Goal: Information Seeking & Learning: Learn about a topic

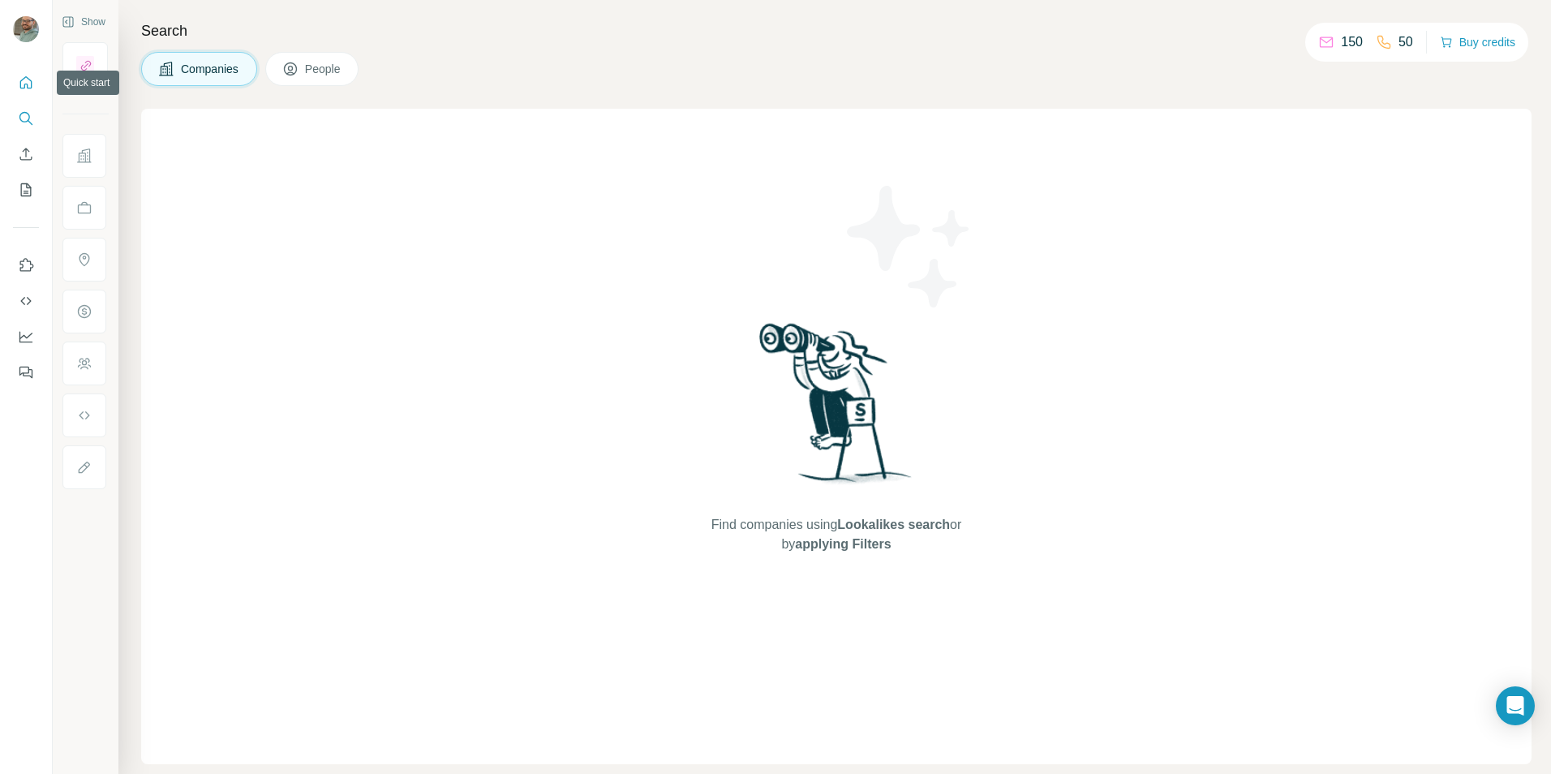
click at [33, 86] on icon "Quick start" at bounding box center [26, 83] width 16 height 16
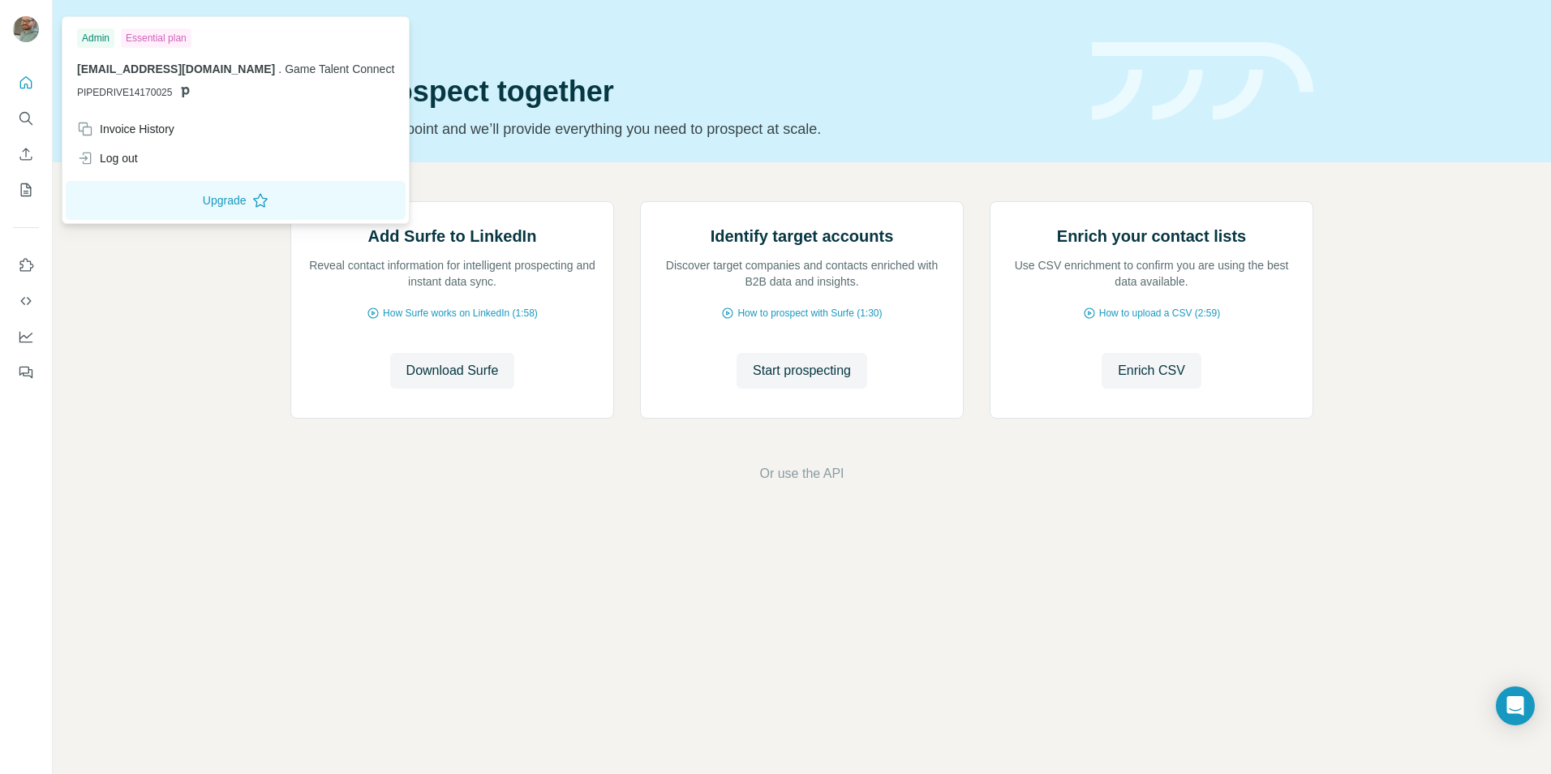
click at [21, 15] on div at bounding box center [28, 32] width 47 height 54
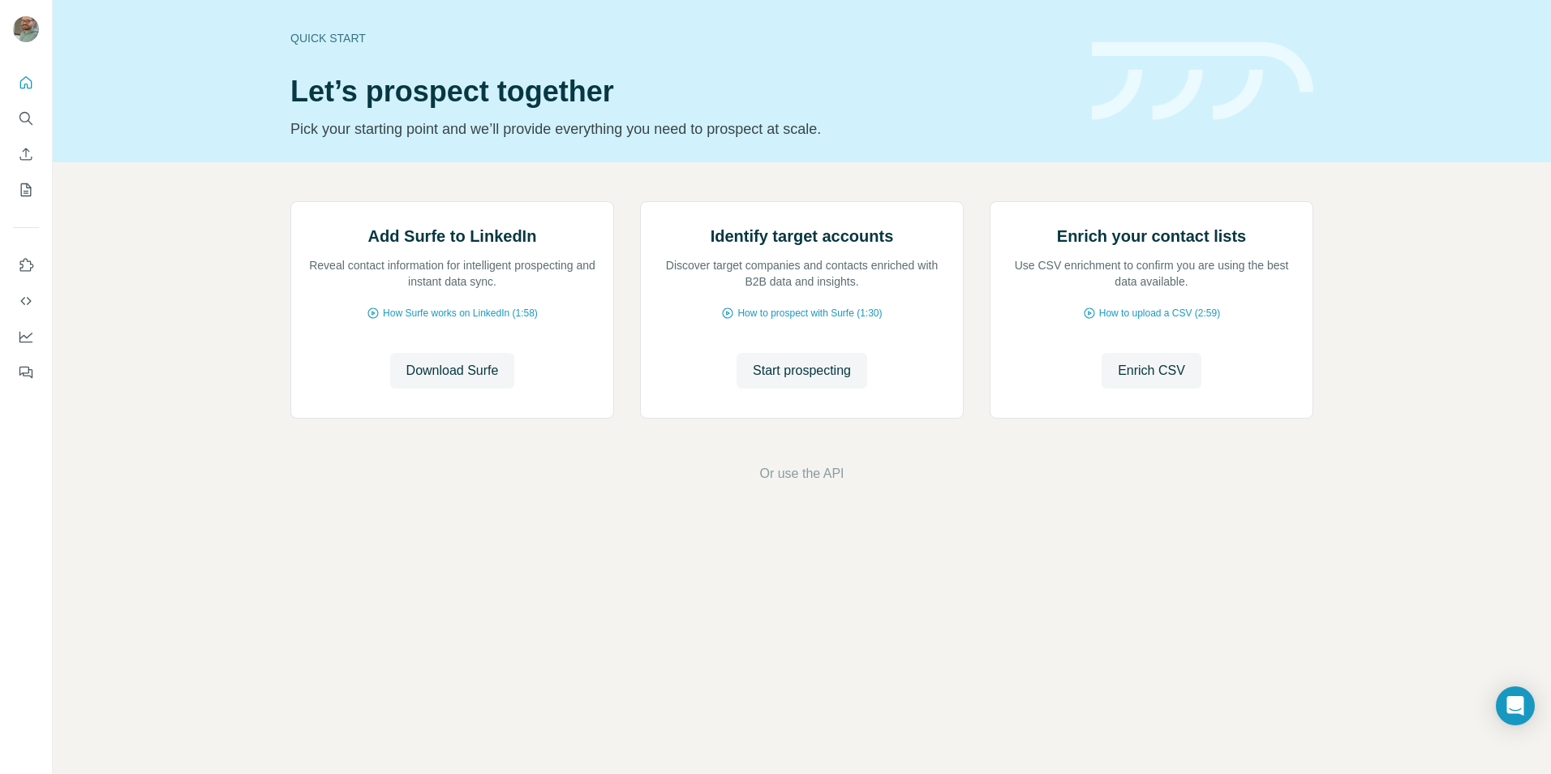
click at [21, 15] on div at bounding box center [28, 32] width 47 height 54
click at [31, 29] on img at bounding box center [26, 29] width 26 height 26
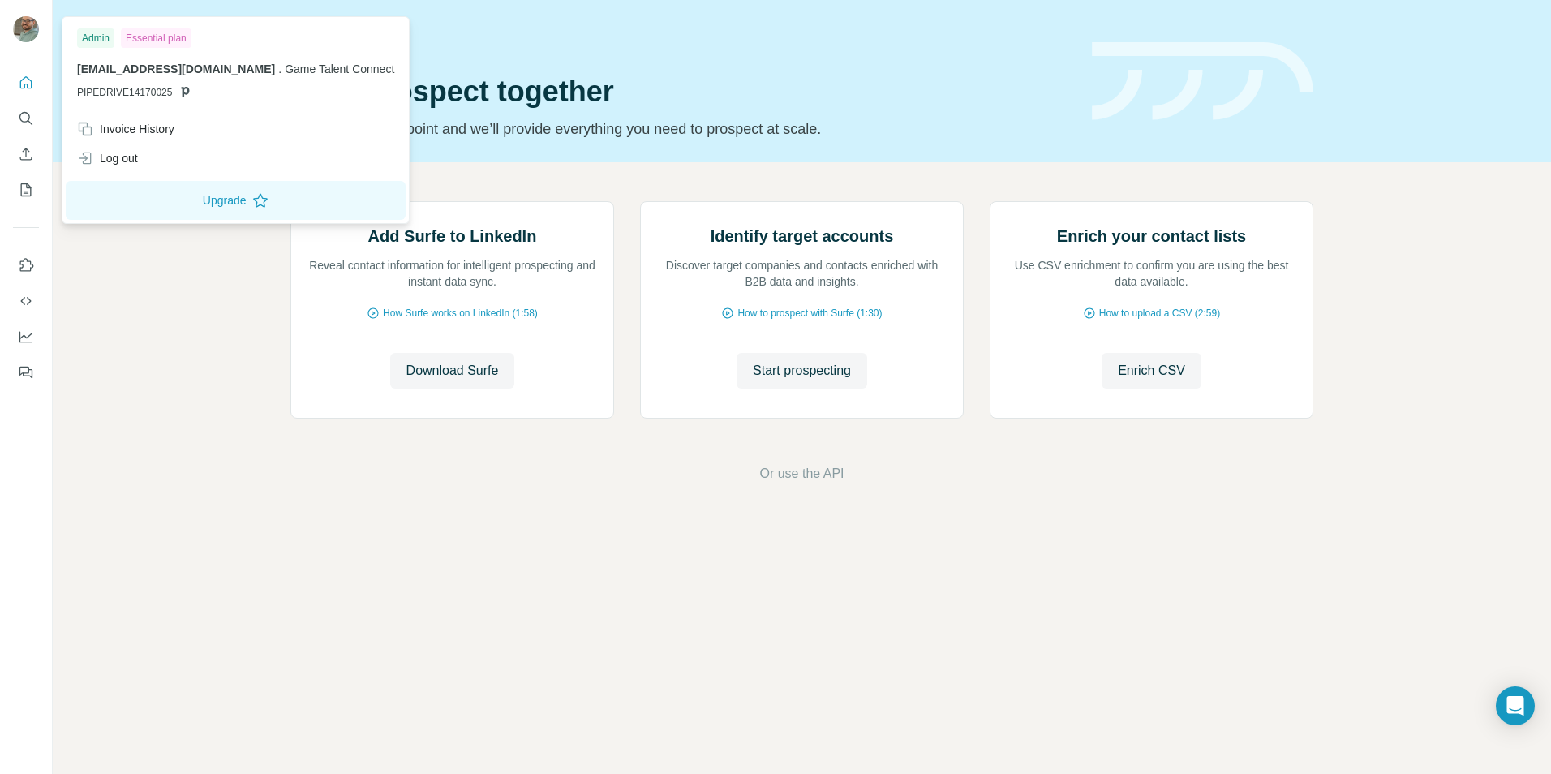
click at [38, 370] on button "Feedback" at bounding box center [26, 372] width 26 height 29
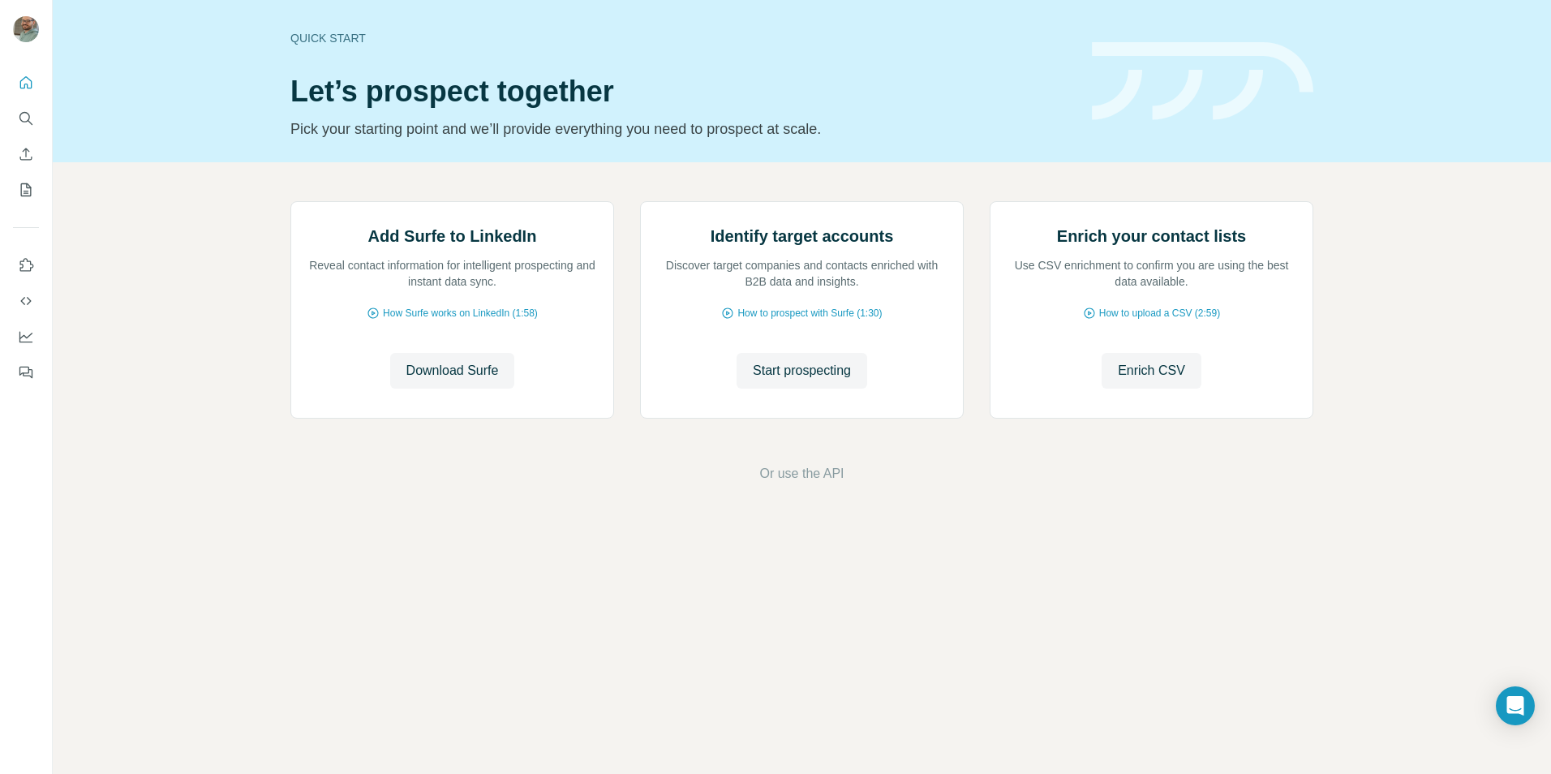
click at [1550, 736] on html "Quick start Let’s prospect together Pick your starting point and we’ll provide …" at bounding box center [775, 387] width 1551 height 774
click at [1524, 707] on div "Open Intercom Messenger" at bounding box center [1515, 706] width 43 height 43
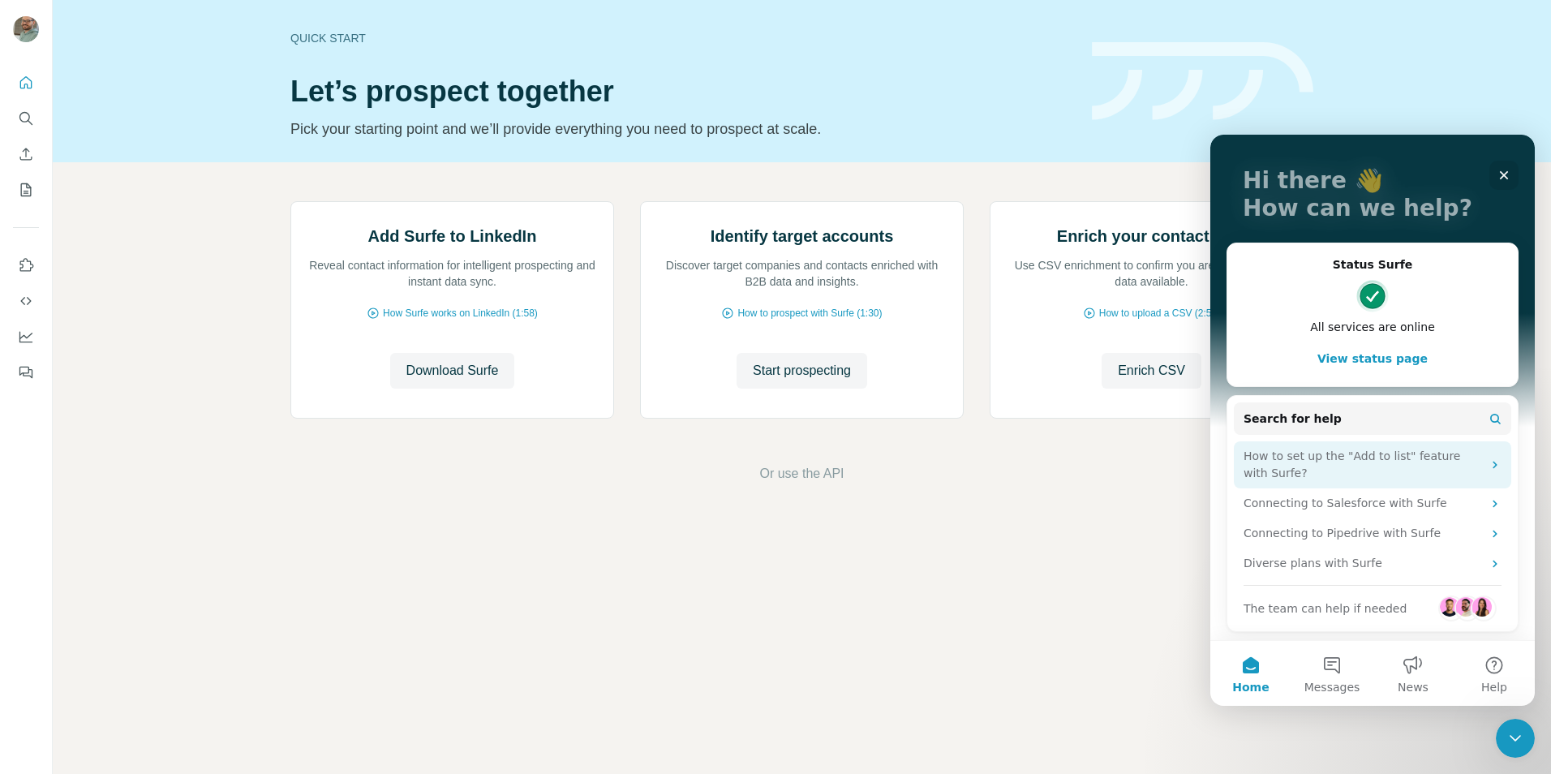
scroll to position [73, 0]
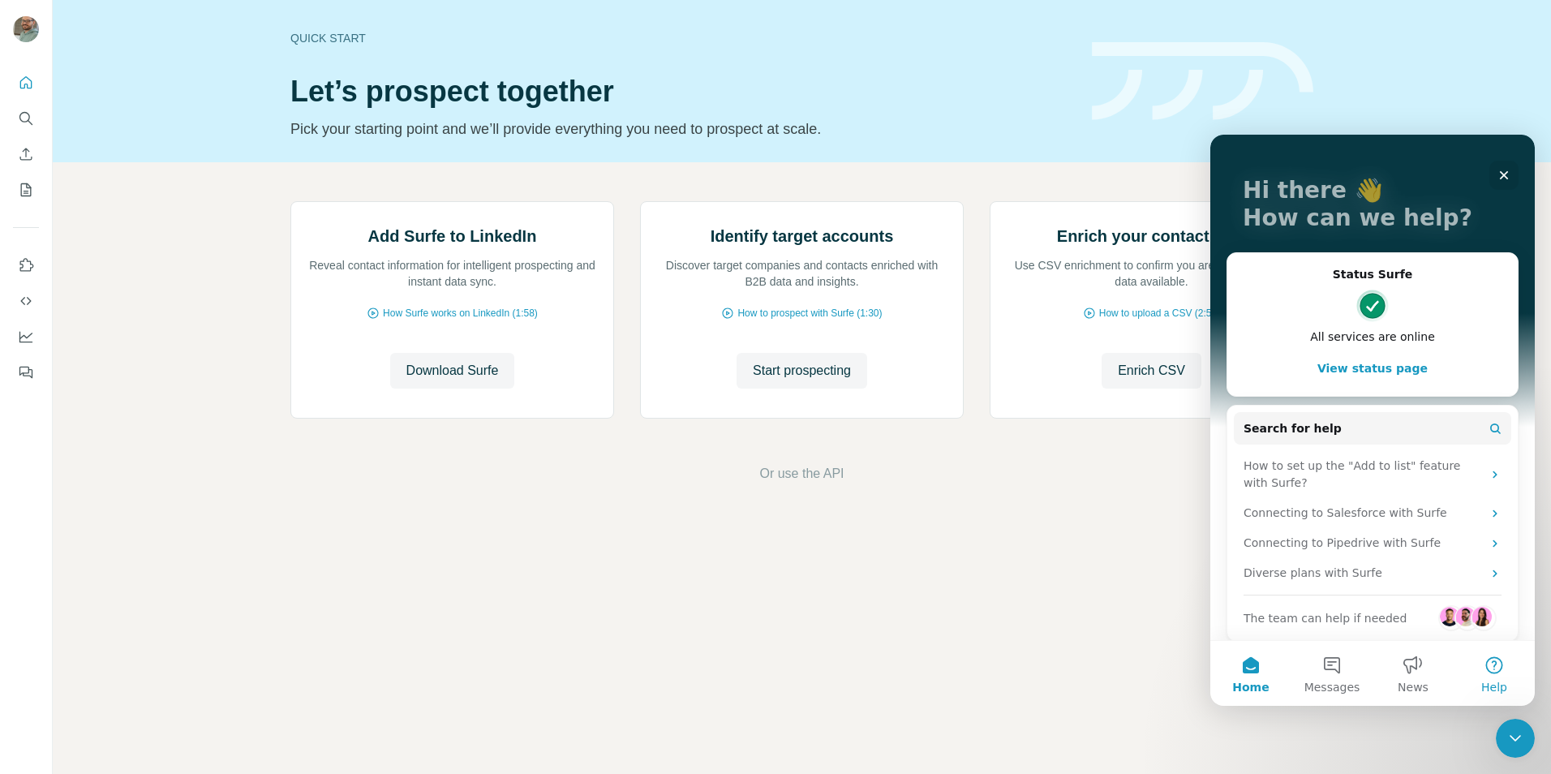
click at [1509, 678] on button "Help" at bounding box center [1493, 673] width 81 height 65
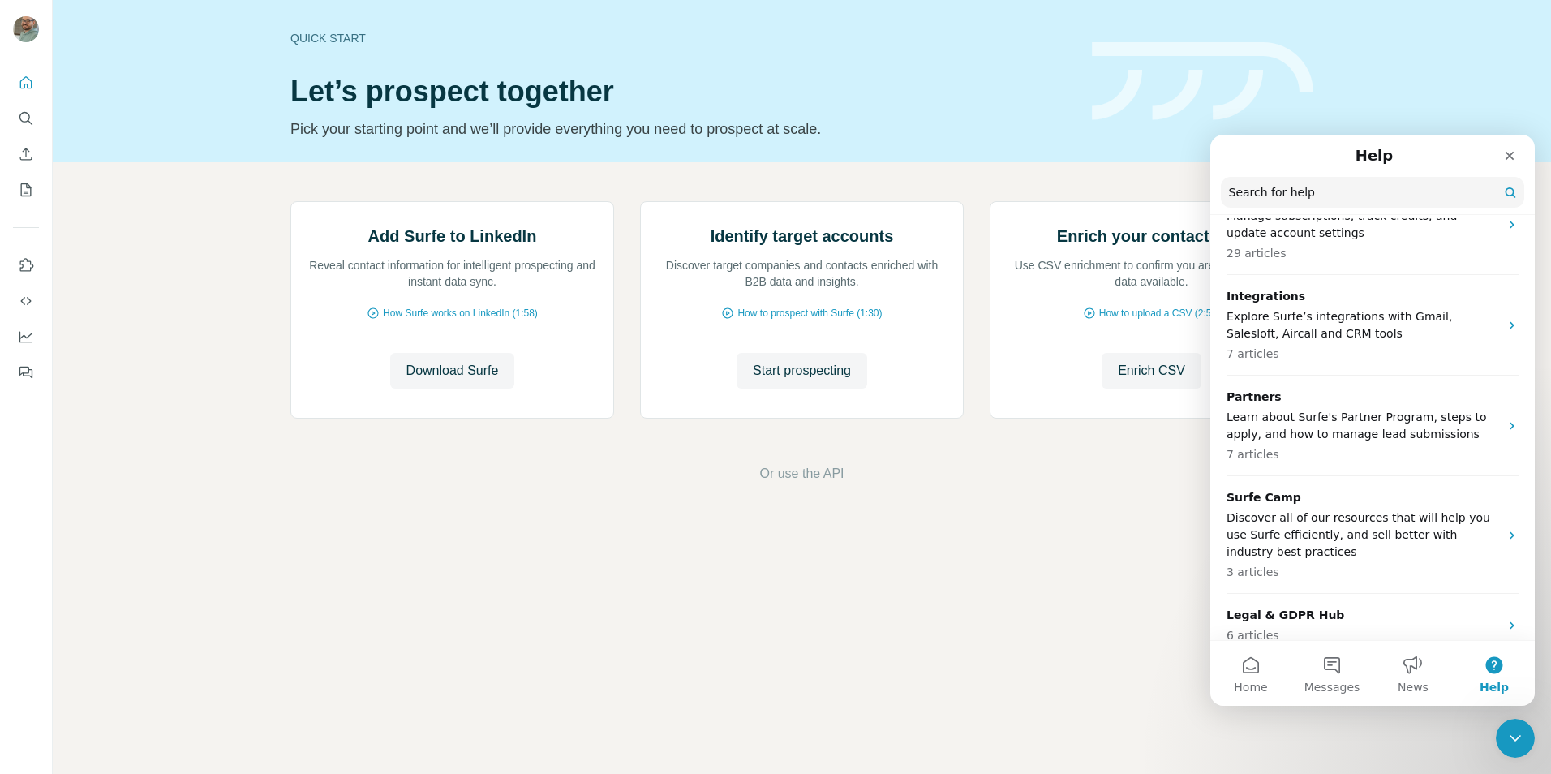
scroll to position [576, 0]
click at [29, 89] on icon "Quick start" at bounding box center [26, 83] width 16 height 16
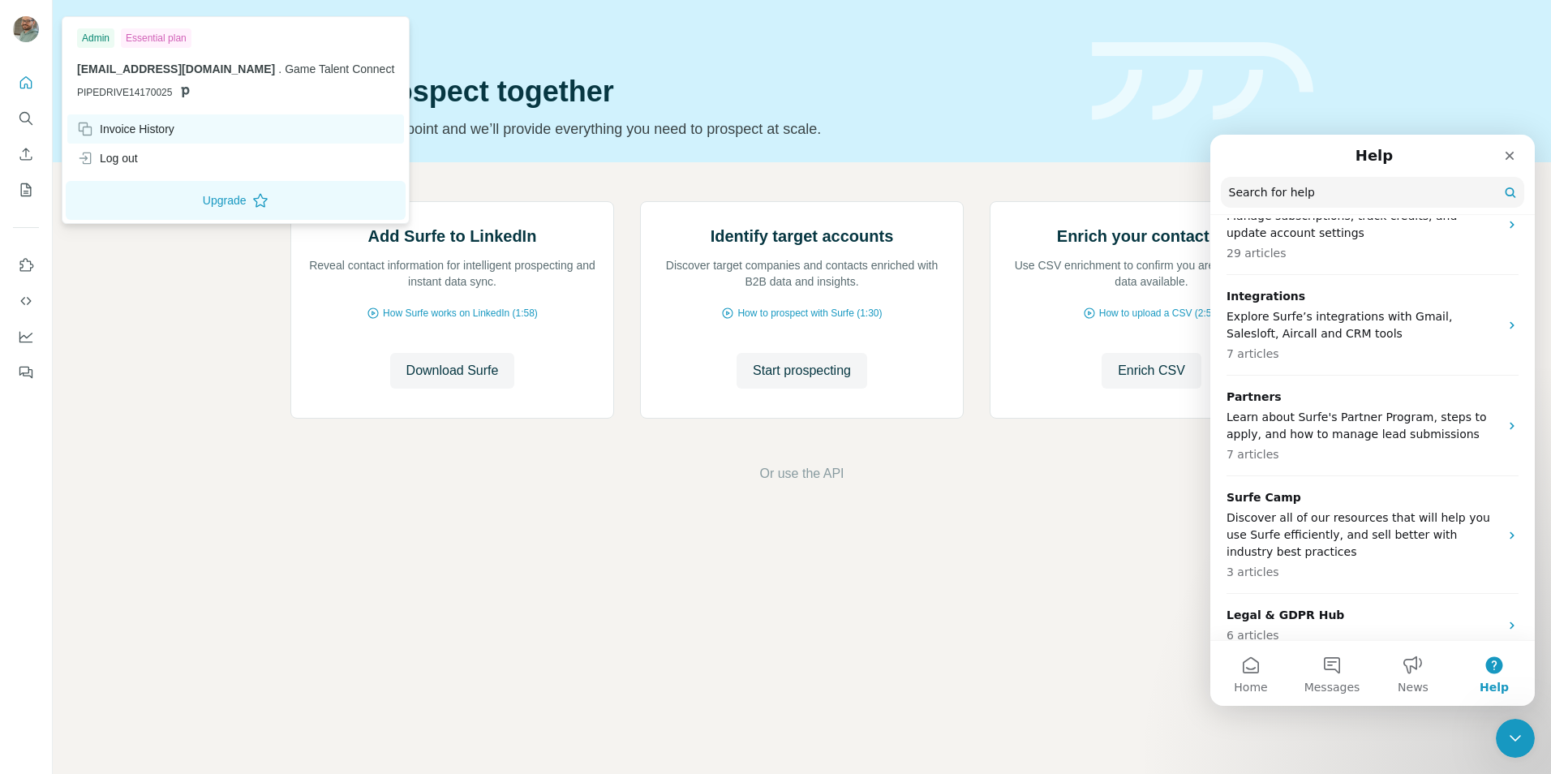
click at [147, 123] on div "Invoice History" at bounding box center [125, 129] width 97 height 16
click at [192, 195] on button "Upgrade" at bounding box center [236, 200] width 340 height 39
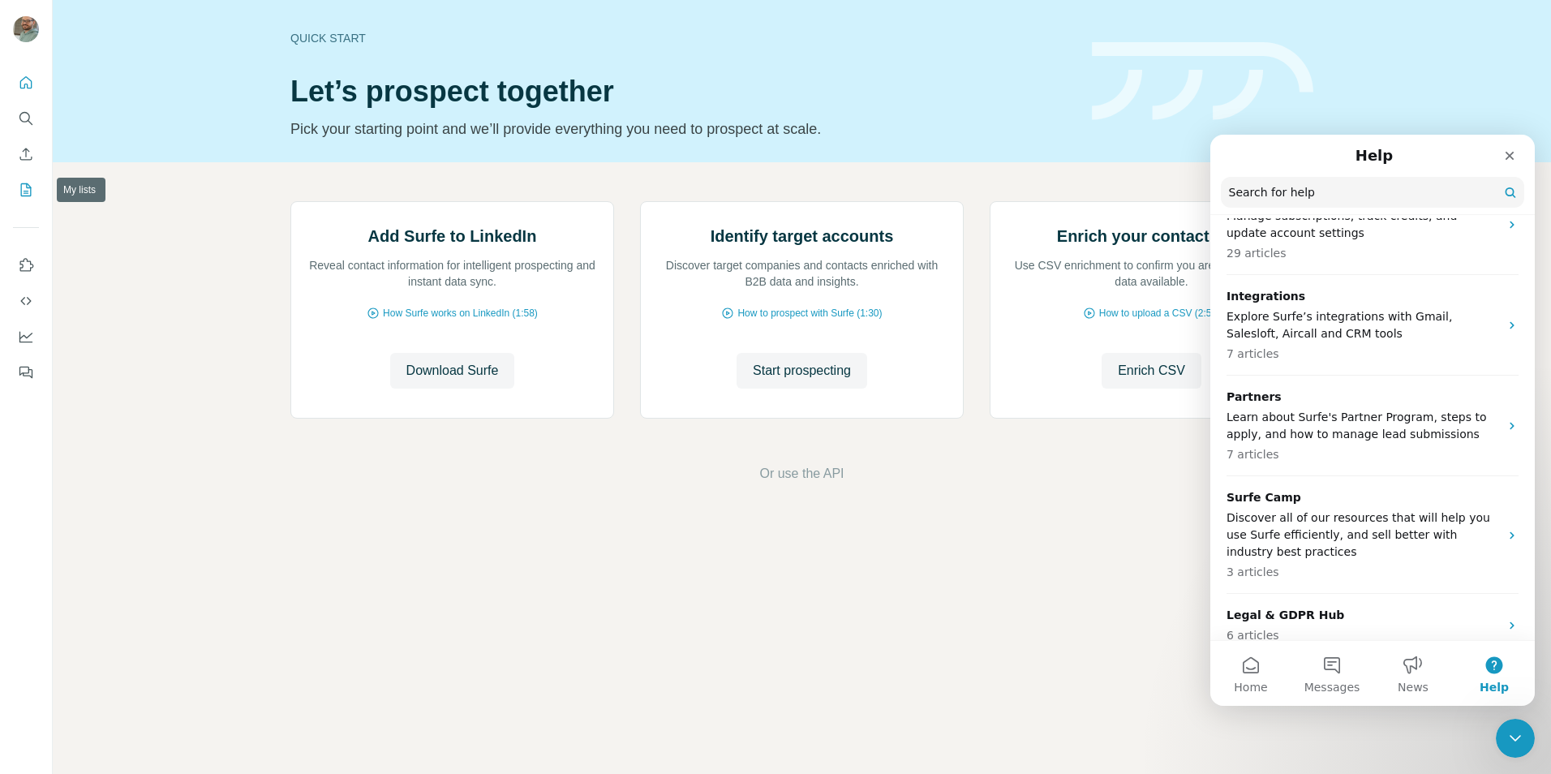
click at [22, 185] on icon "My lists" at bounding box center [26, 190] width 16 height 16
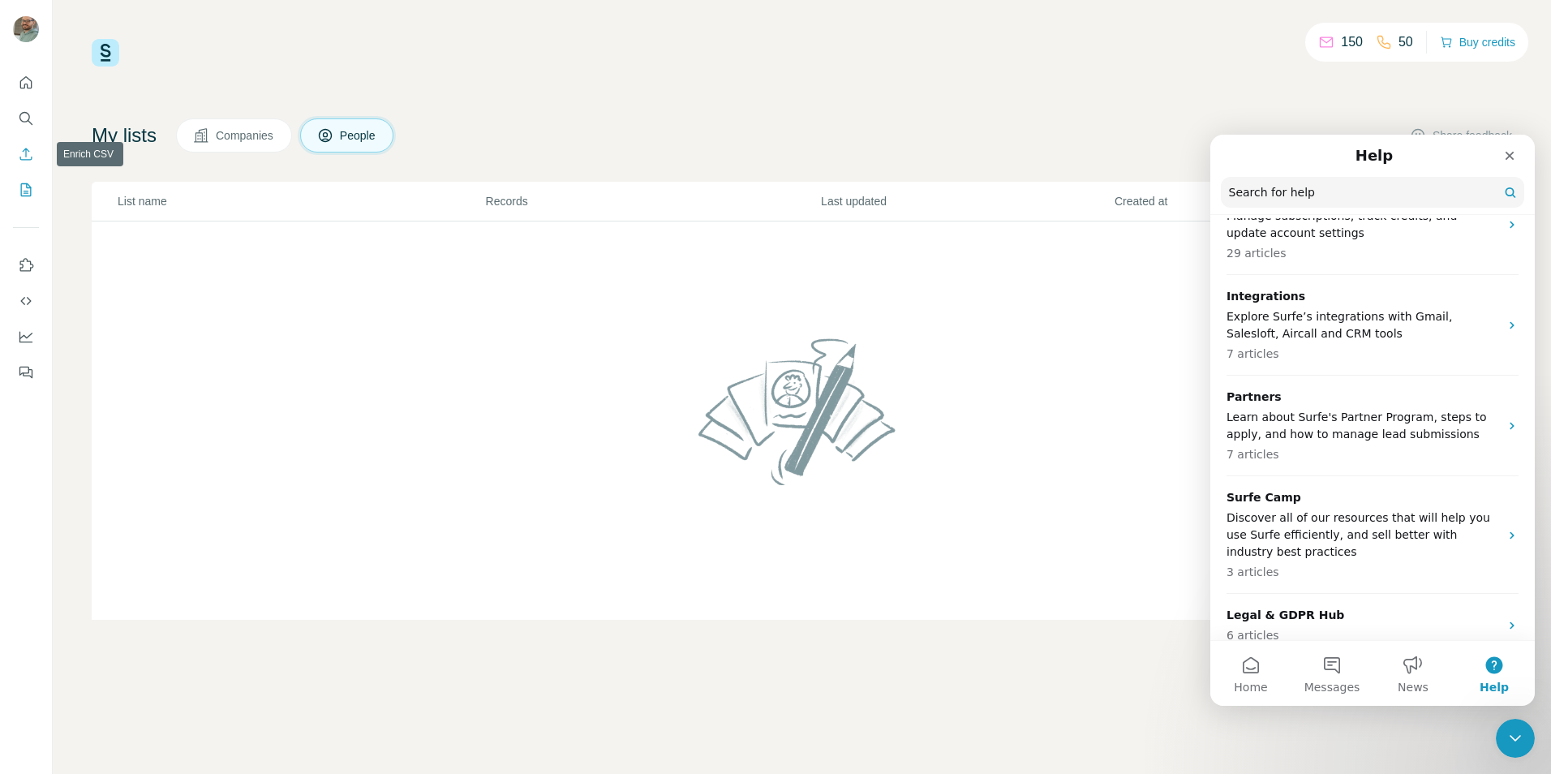
click at [26, 152] on icon "Enrich CSV" at bounding box center [26, 154] width 12 height 12
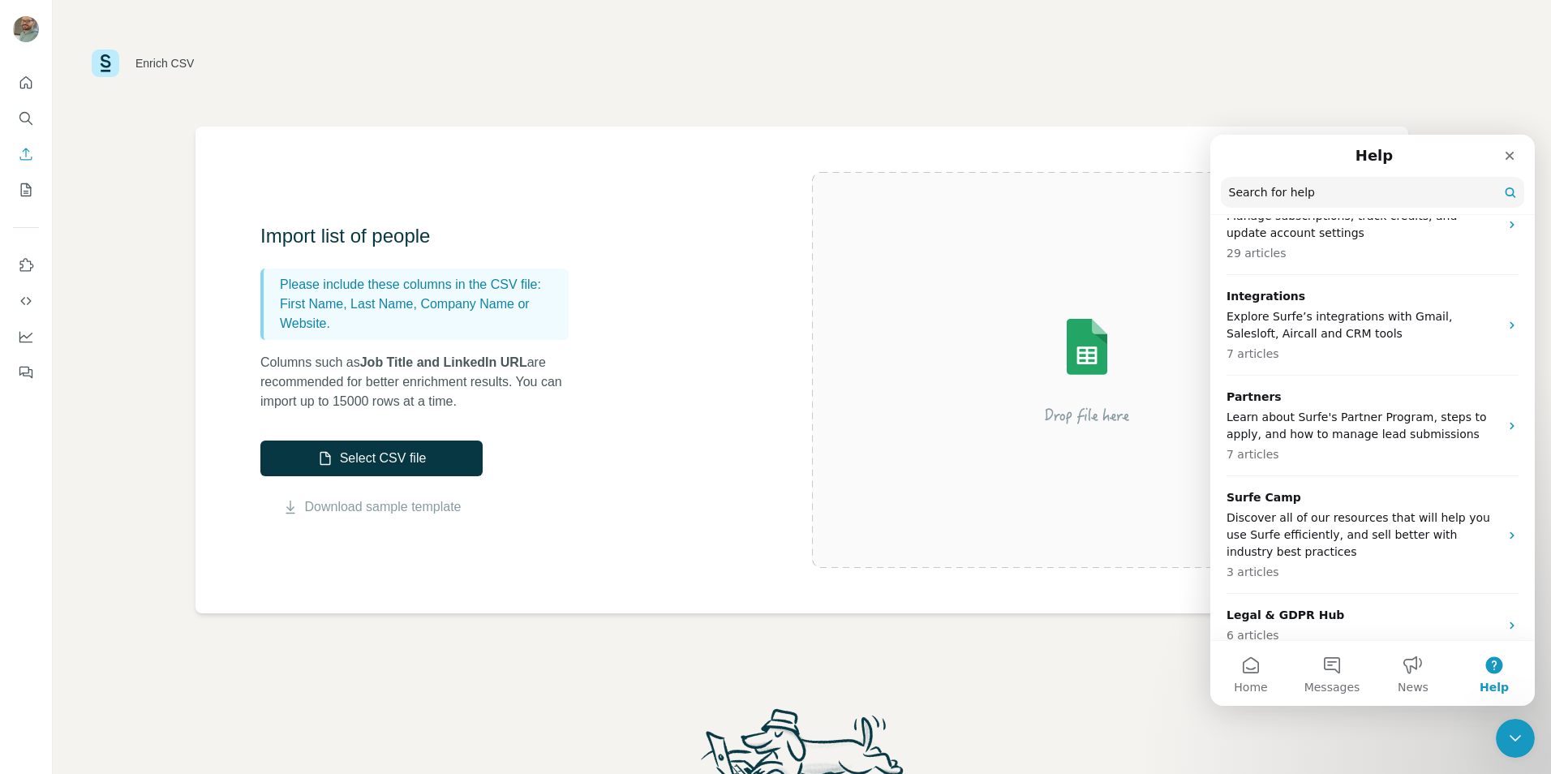
click at [1318, 204] on input "Search for help" at bounding box center [1372, 192] width 303 height 31
type input "******"
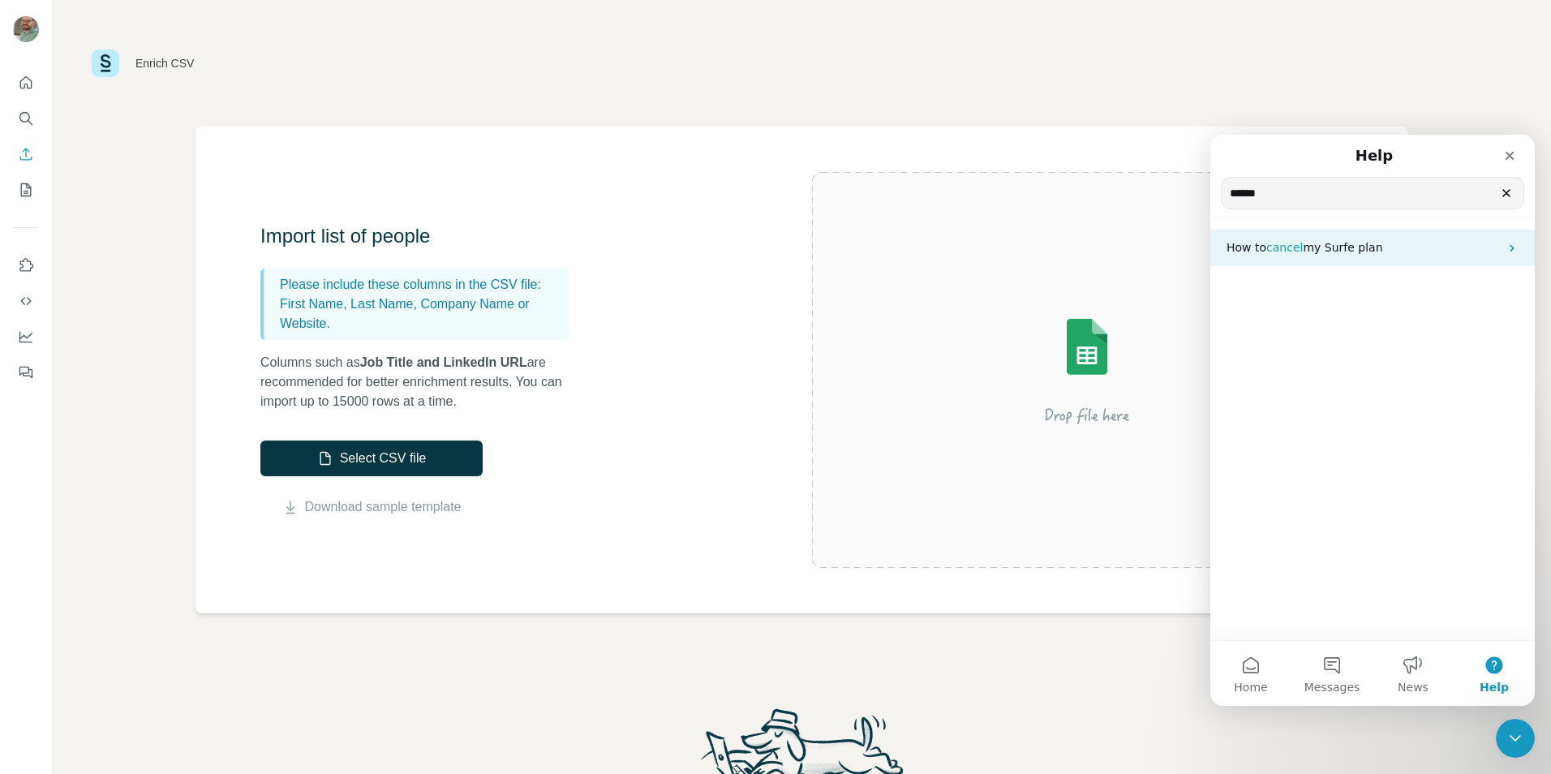
click at [1287, 252] on span "cancel" at bounding box center [1284, 247] width 36 height 13
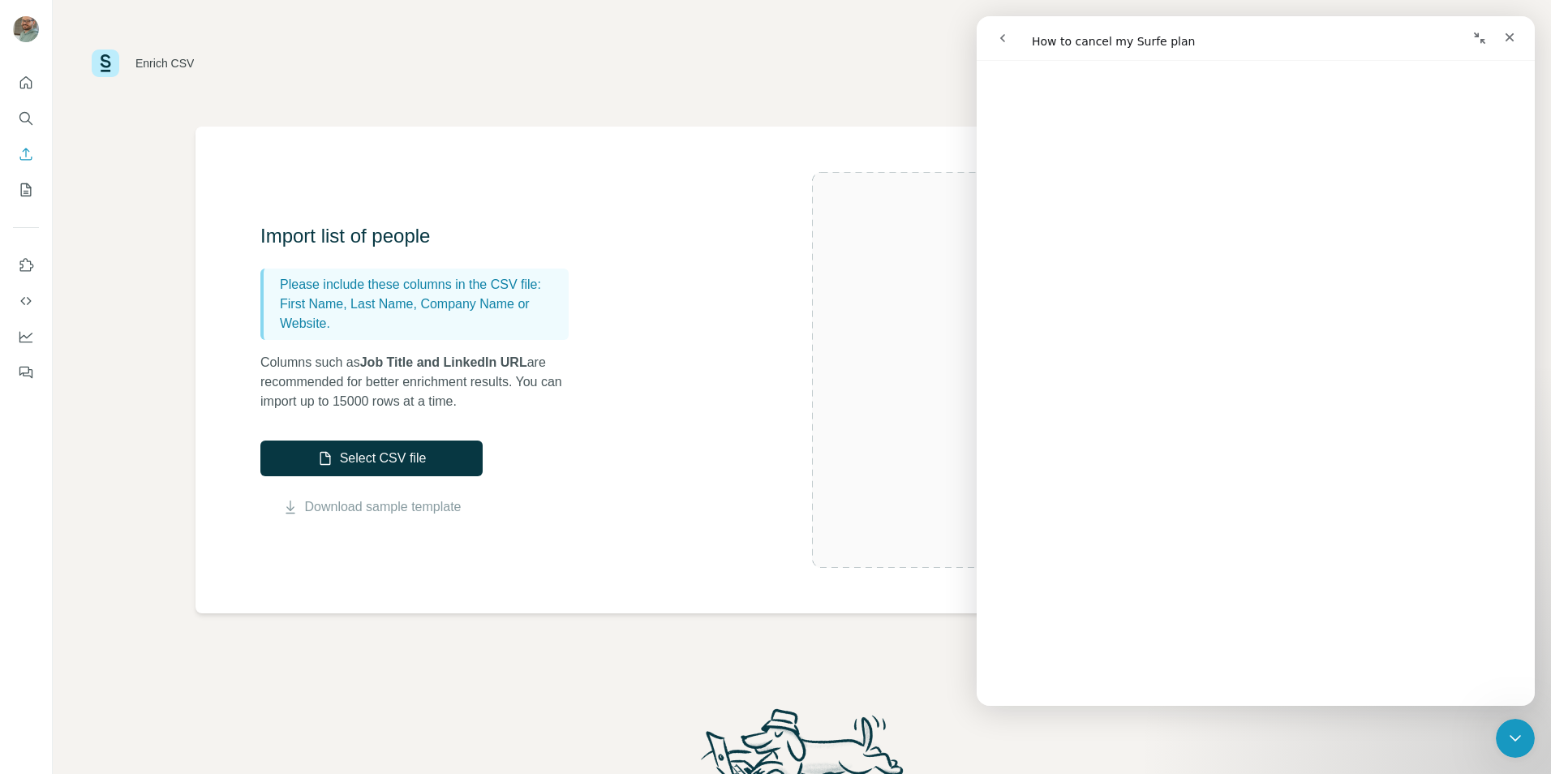
scroll to position [100, 0]
